Goal: Find specific page/section: Find specific page/section

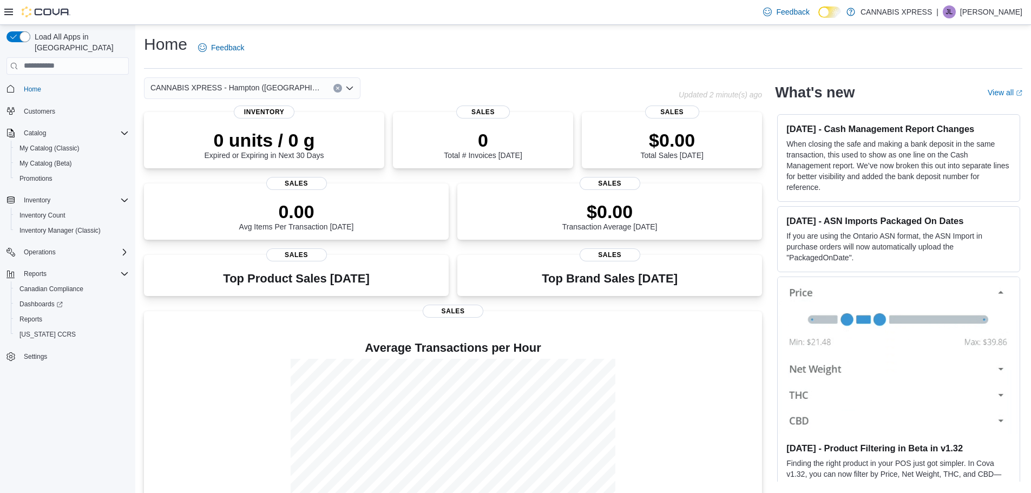
click at [336, 89] on icon "Clear input" at bounding box center [337, 88] width 3 height 3
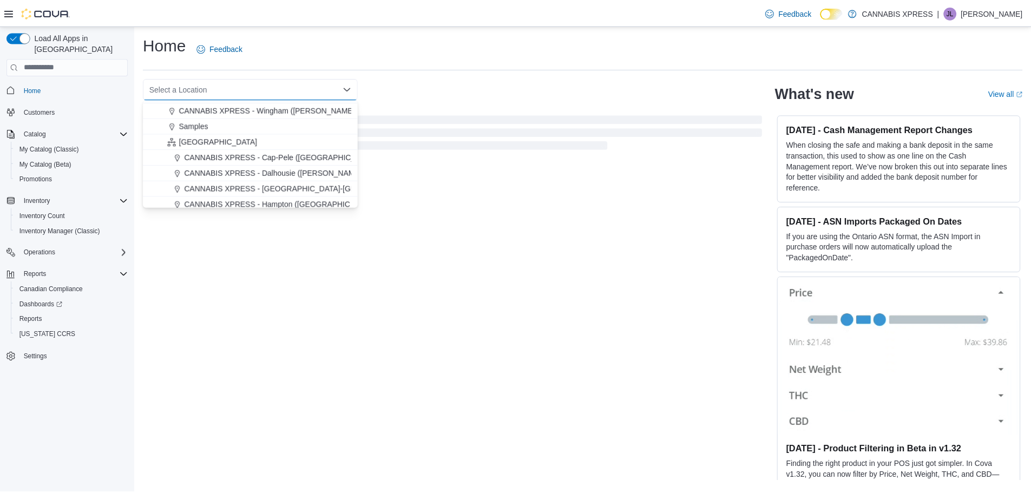
scroll to position [262, 0]
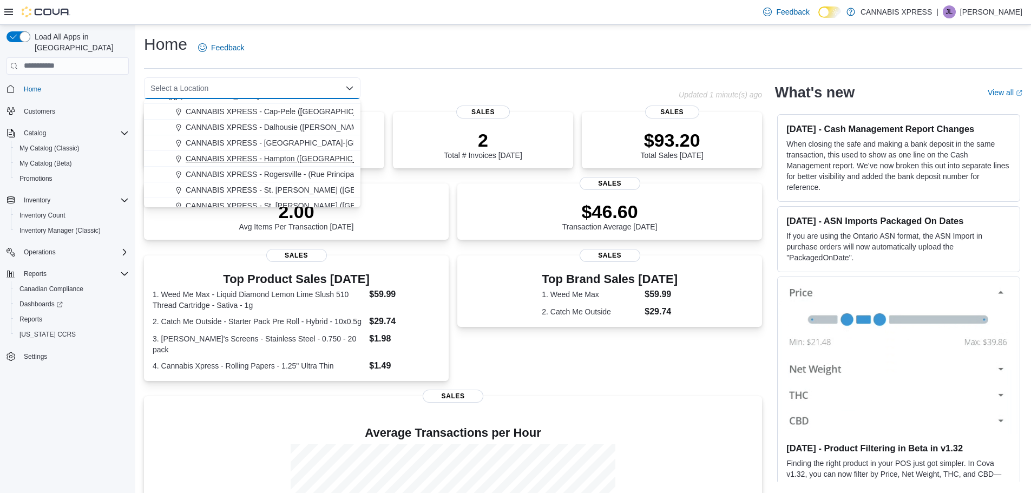
click at [291, 159] on span "CANNABIS XPRESS - Hampton (Main Street)" at bounding box center [283, 158] width 195 height 11
